Goal: Task Accomplishment & Management: Manage account settings

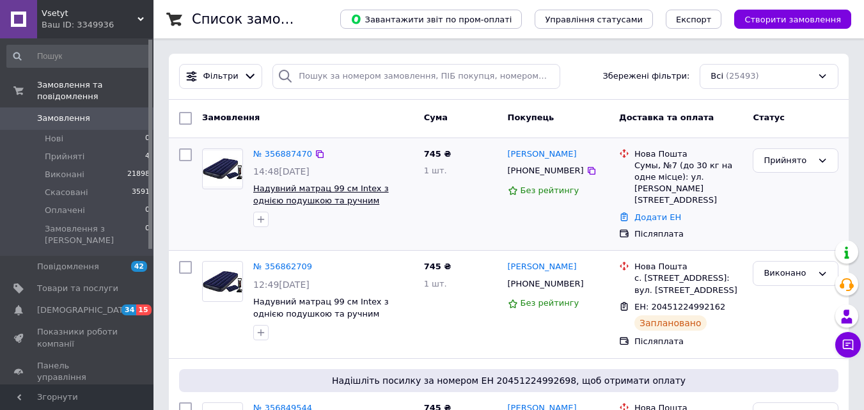
click at [294, 191] on span "Надувний матрац 99 см Intex з однією подушкою та ручним насосом" at bounding box center [321, 200] width 136 height 33
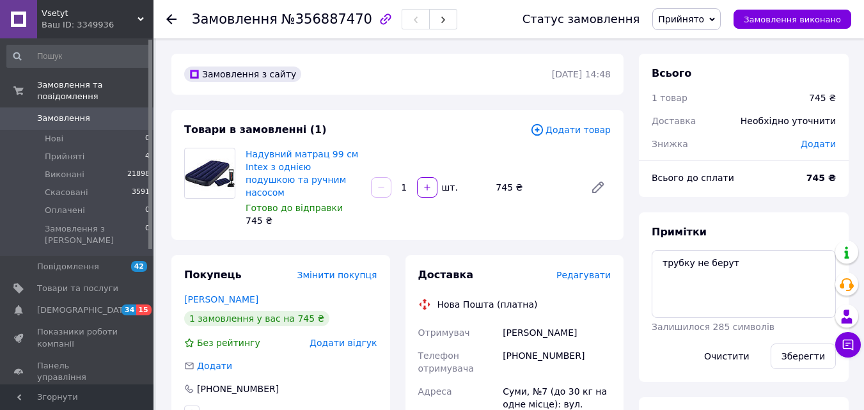
scroll to position [64, 0]
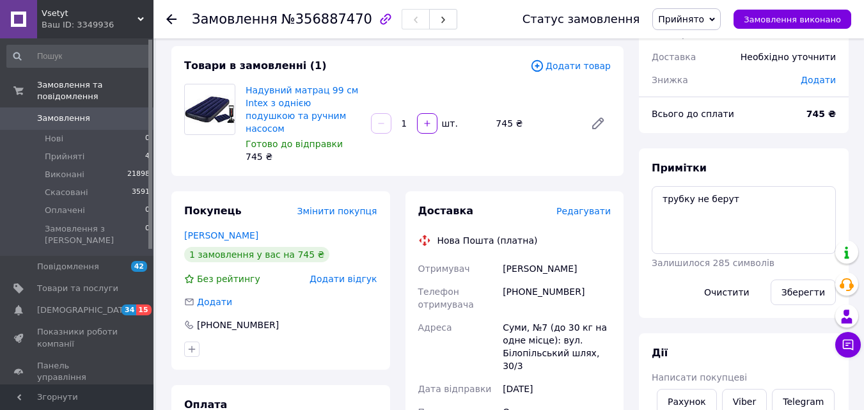
click at [87, 113] on span "Замовлення" at bounding box center [77, 119] width 81 height 12
